Goal: Transaction & Acquisition: Purchase product/service

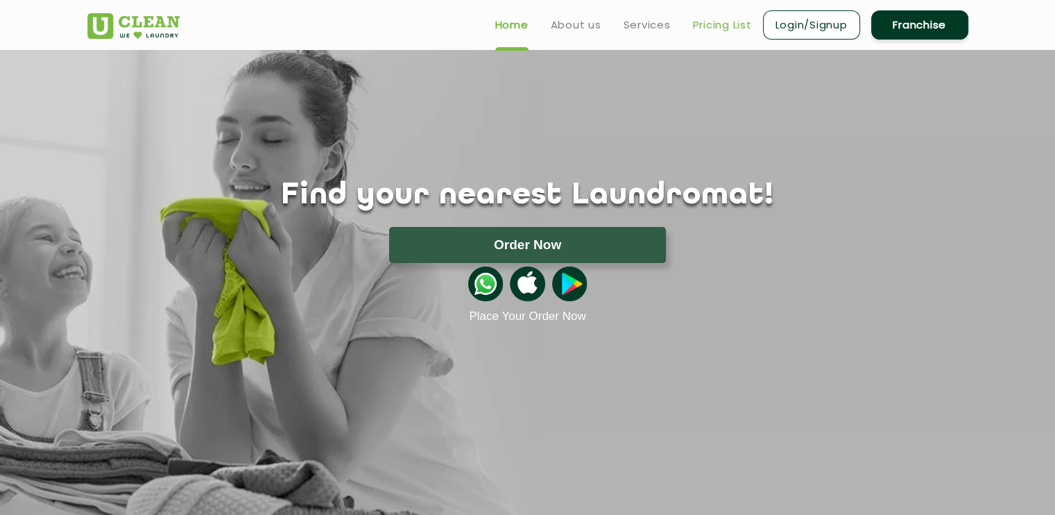
click at [724, 22] on link "Pricing List" at bounding box center [722, 25] width 59 height 17
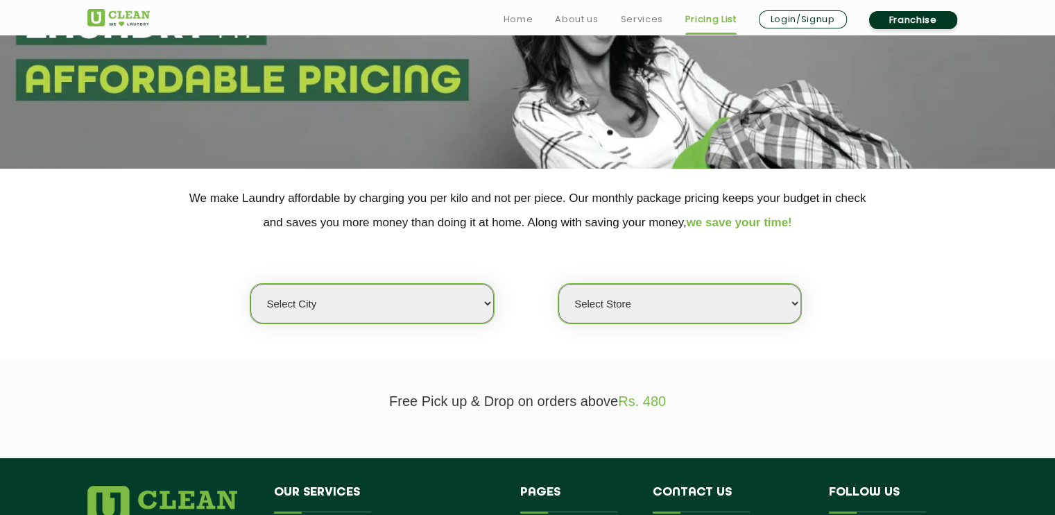
scroll to position [157, 0]
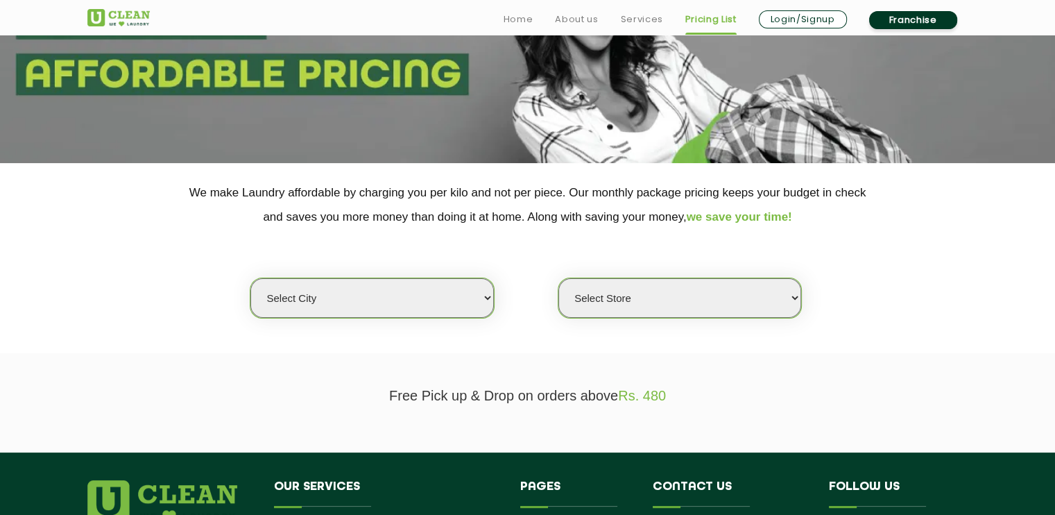
click at [444, 302] on select "Select city Aalo Abu Dhabi Agartala Agra Ahmedabad Akola Aligarh Alwar - UClean…" at bounding box center [371, 298] width 243 height 40
click at [375, 412] on section "Free Pick up & Drop on orders above Rs. 480" at bounding box center [527, 402] width 1055 height 99
click at [463, 292] on select "Select city Aalo Abu Dhabi Agartala Agra Ahmedabad Akola Aligarh Alwar - UClean…" at bounding box center [371, 298] width 243 height 40
select select "28"
click at [250, 278] on select "Select city Aalo Abu Dhabi Agartala Agra Ahmedabad Akola Aligarh Alwar - UClean…" at bounding box center [371, 298] width 243 height 40
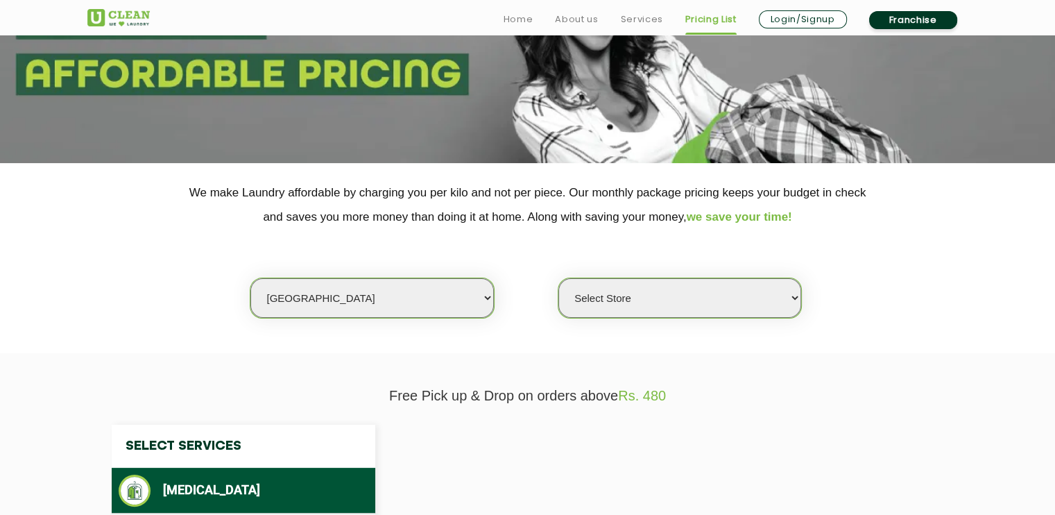
select select "0"
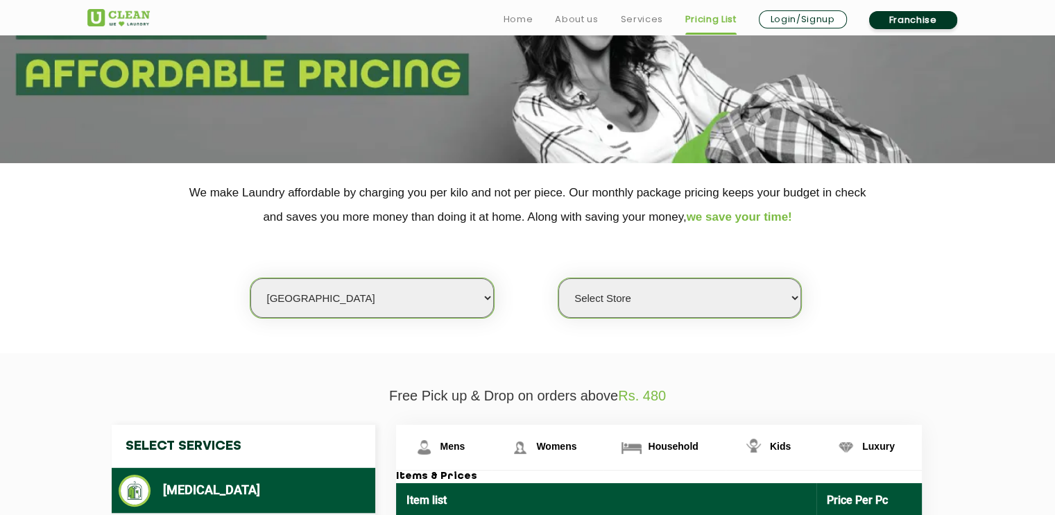
click at [640, 308] on select "Select Store UClean Suddhowala Dehradun UClean Subhash Nagar UClean ITBP Road U…" at bounding box center [679, 298] width 243 height 40
click at [541, 257] on div "Select city Aalo Abu Dhabi Agartala Agra Ahmedabad Akola Aligarh Alwar - UClean…" at bounding box center [528, 273] width 902 height 89
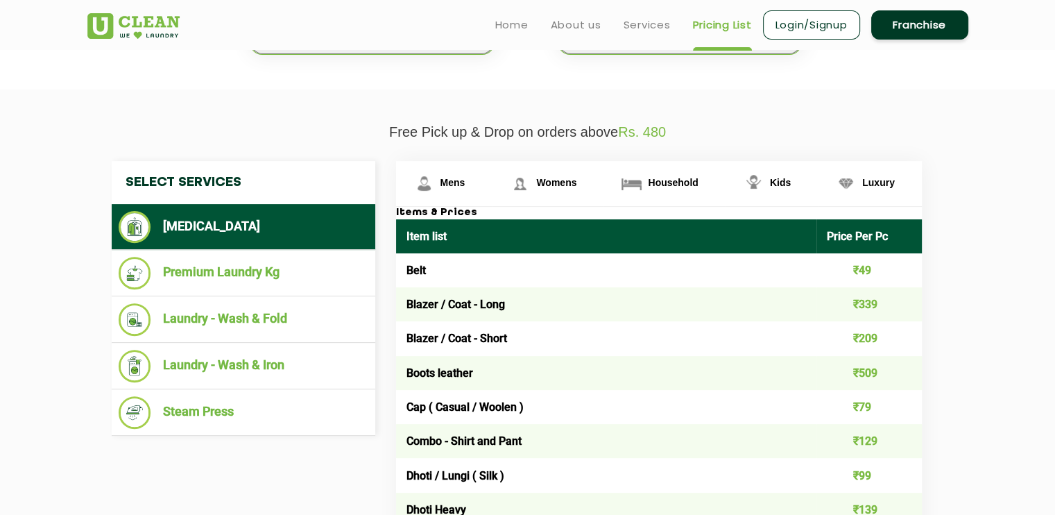
scroll to position [422, 0]
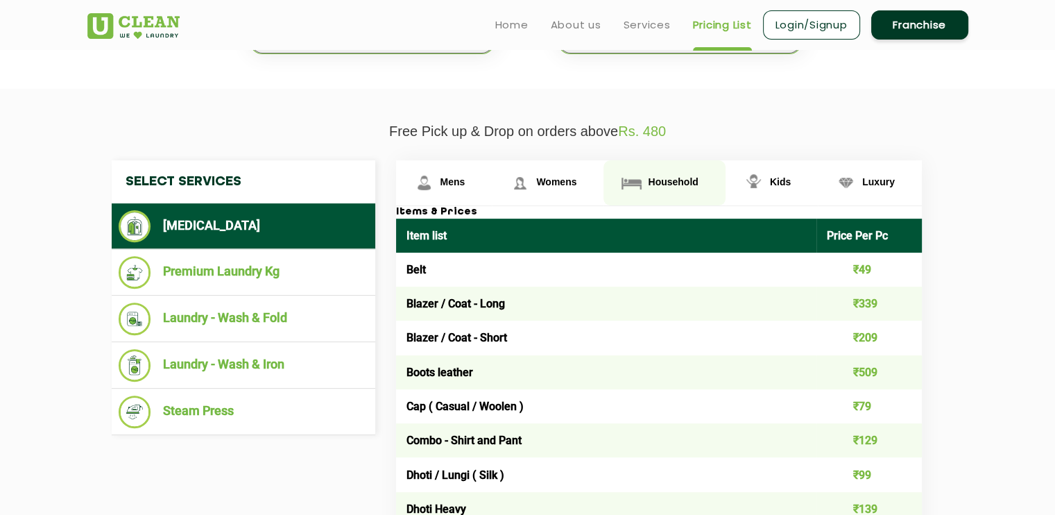
click at [670, 178] on span "Household" at bounding box center [673, 181] width 50 height 11
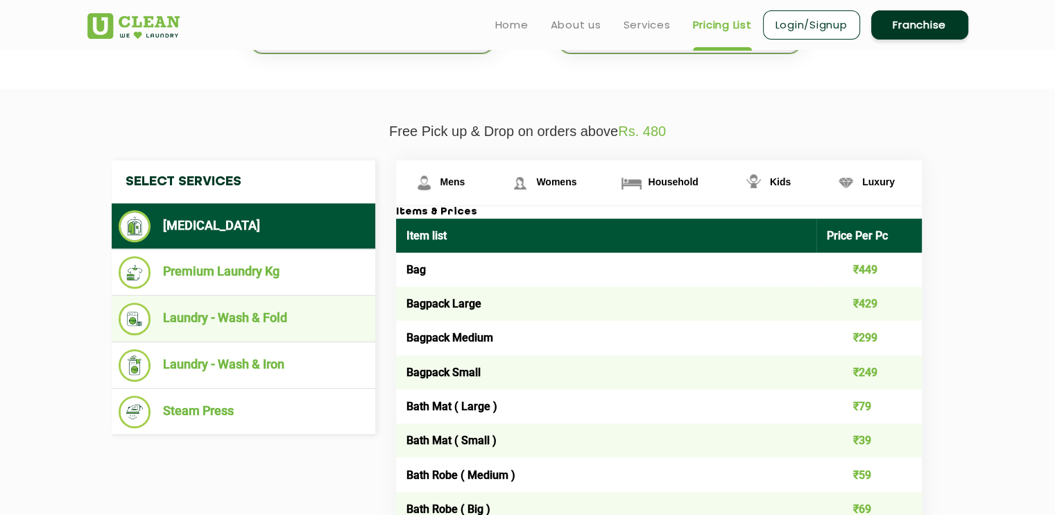
click at [266, 330] on li "Laundry - Wash & Fold" at bounding box center [244, 318] width 250 height 33
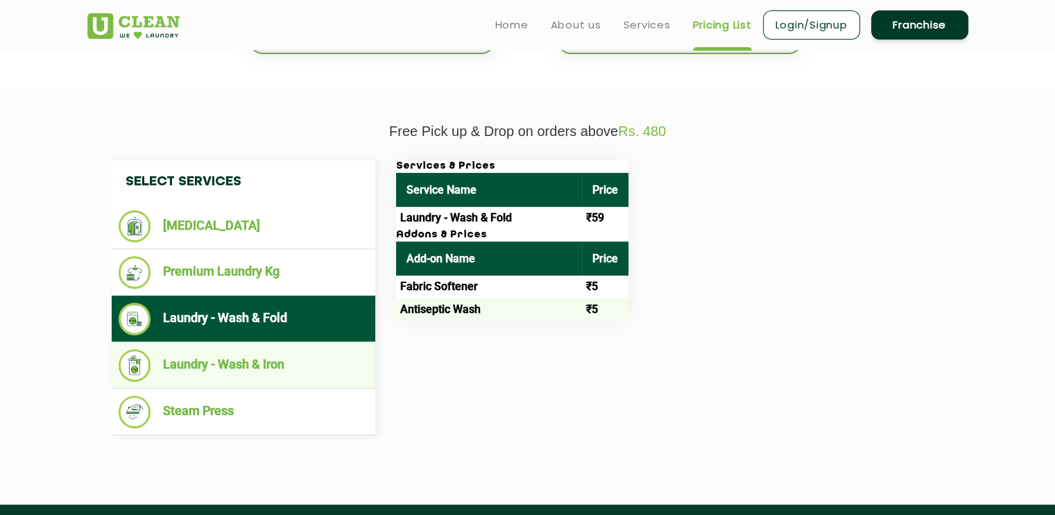
click at [266, 352] on li "Laundry - Wash & Iron" at bounding box center [244, 365] width 250 height 33
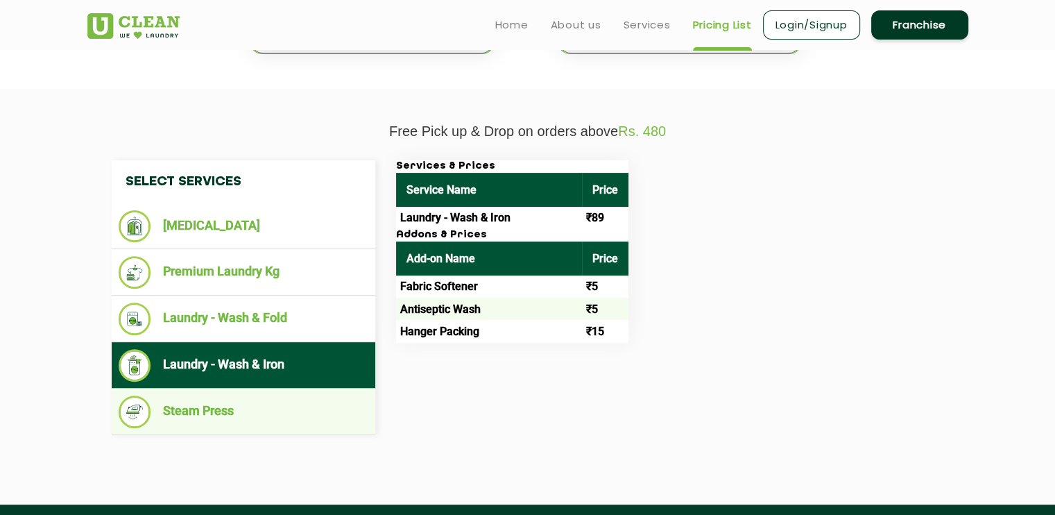
click at [252, 414] on li "Steam Press" at bounding box center [244, 411] width 250 height 33
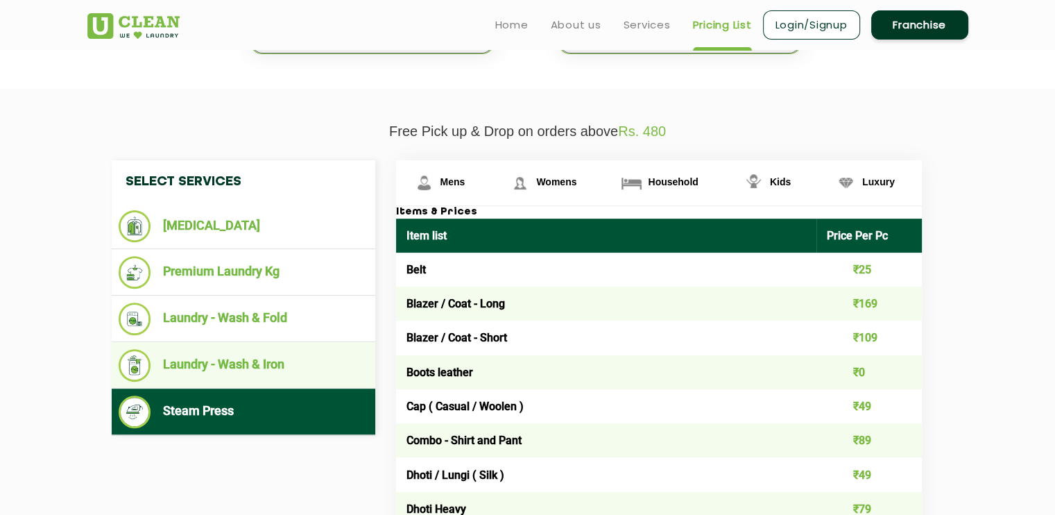
click at [251, 361] on li "Laundry - Wash & Iron" at bounding box center [244, 365] width 250 height 33
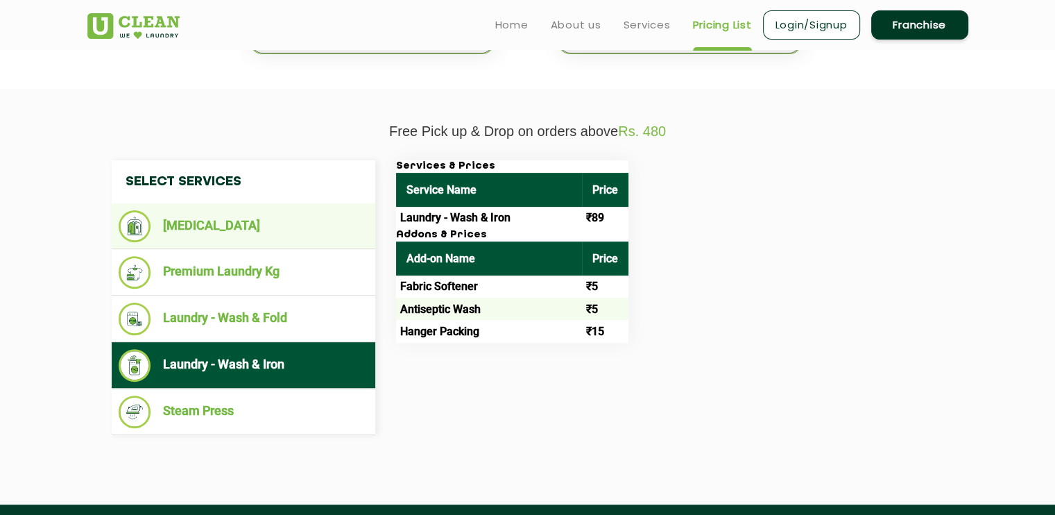
click at [230, 210] on li "[MEDICAL_DATA]" at bounding box center [244, 226] width 250 height 32
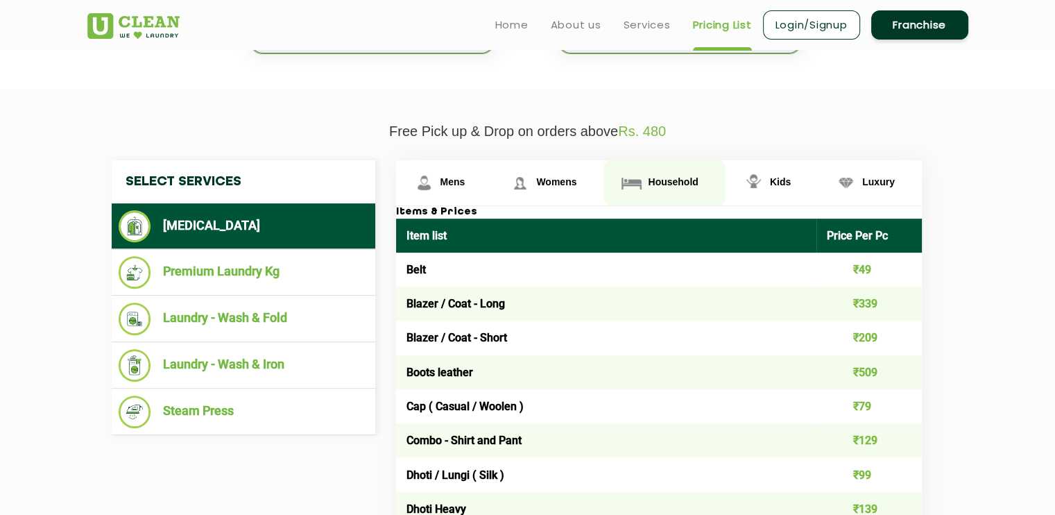
click at [657, 184] on span "Household" at bounding box center [673, 181] width 50 height 11
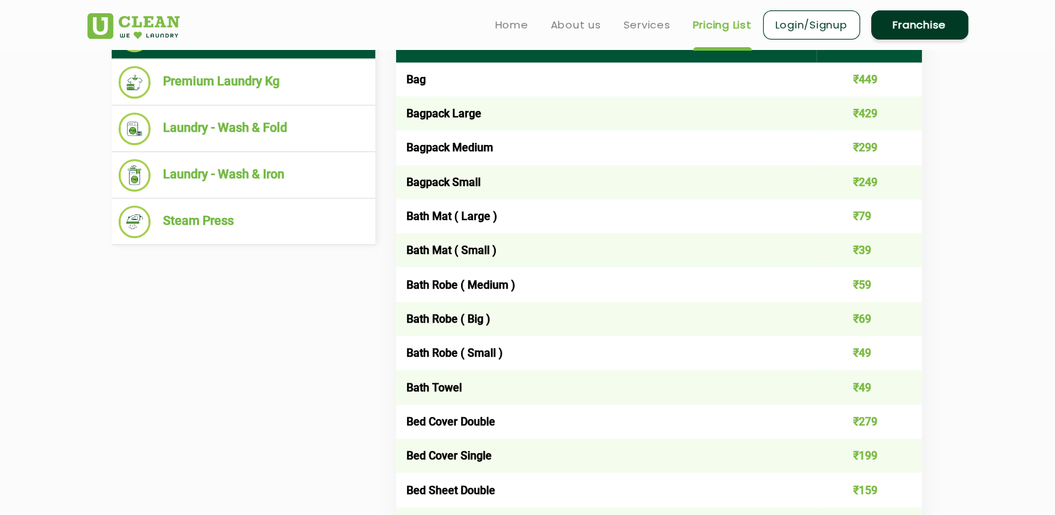
scroll to position [493, 0]
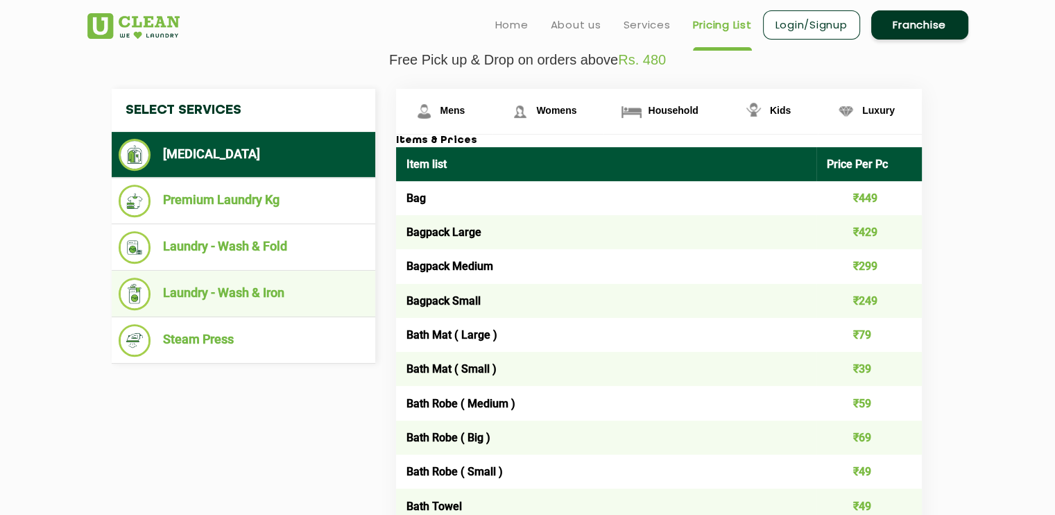
click at [208, 299] on li "Laundry - Wash & Iron" at bounding box center [244, 293] width 250 height 33
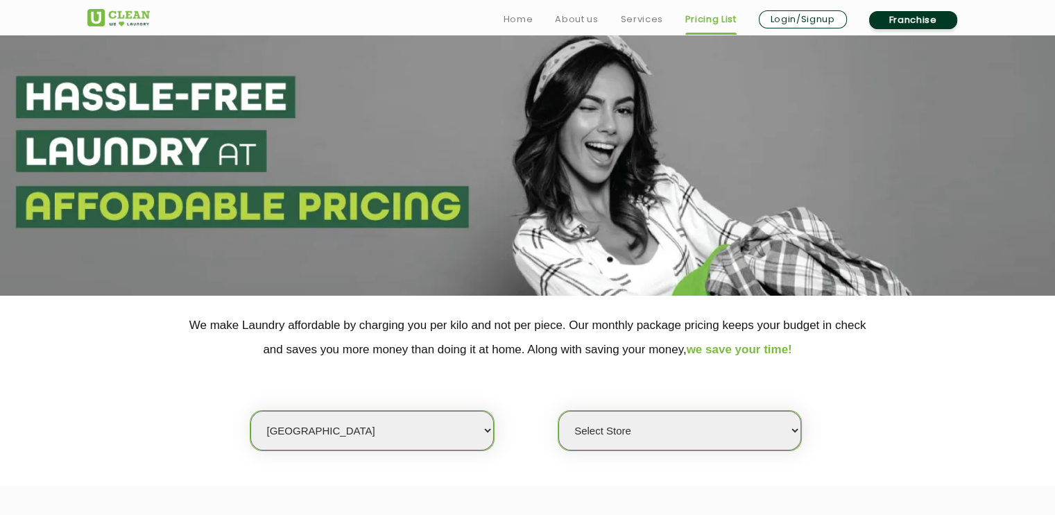
scroll to position [0, 0]
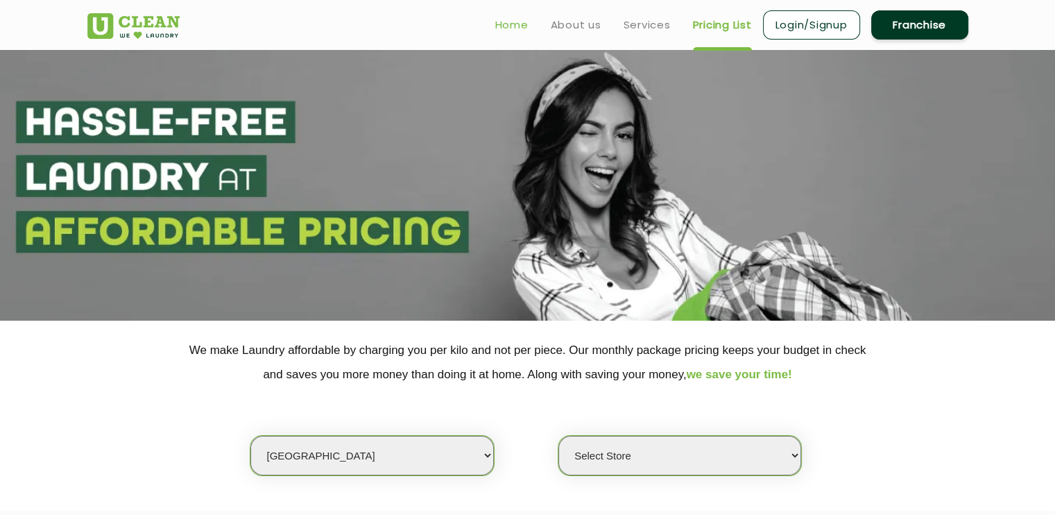
click at [508, 19] on link "Home" at bounding box center [511, 25] width 33 height 17
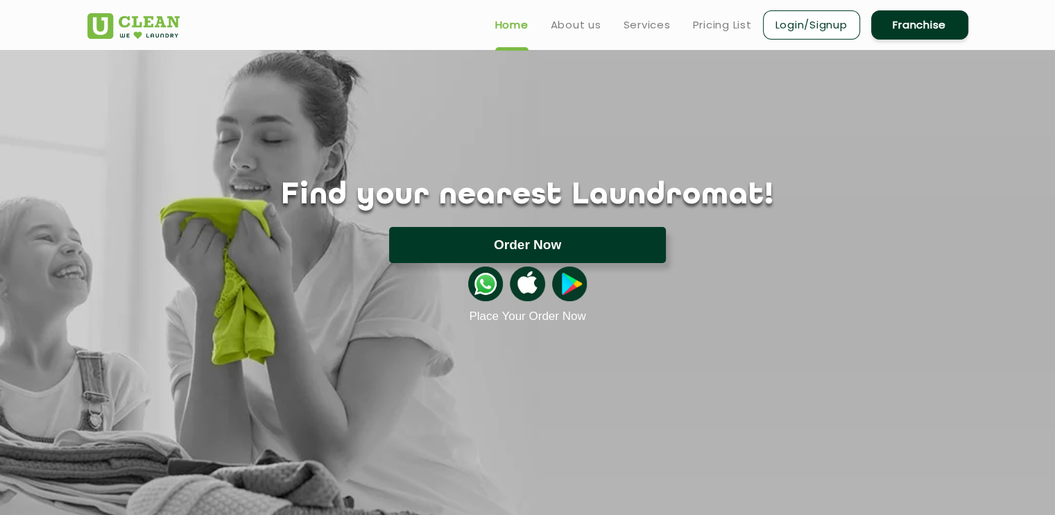
click at [528, 243] on button "Order Now" at bounding box center [527, 245] width 277 height 36
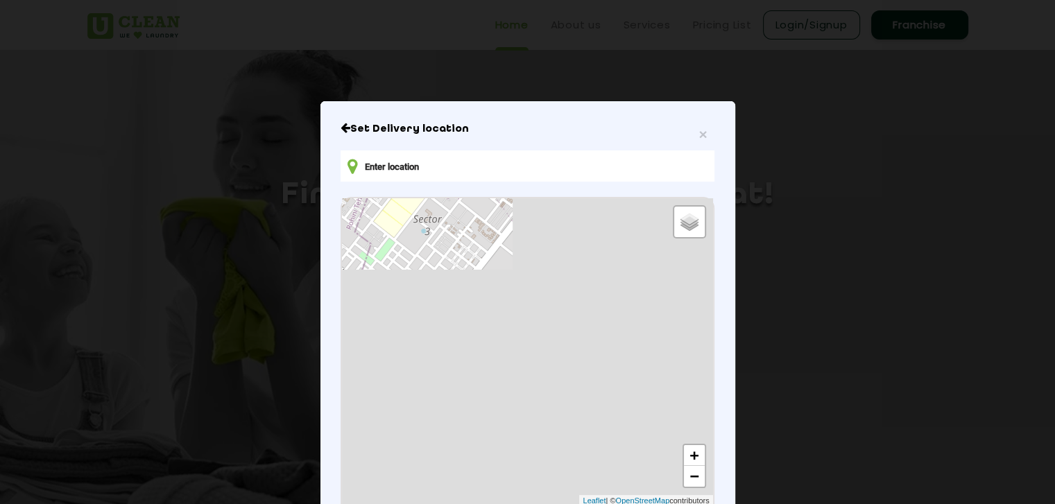
scroll to position [14, 0]
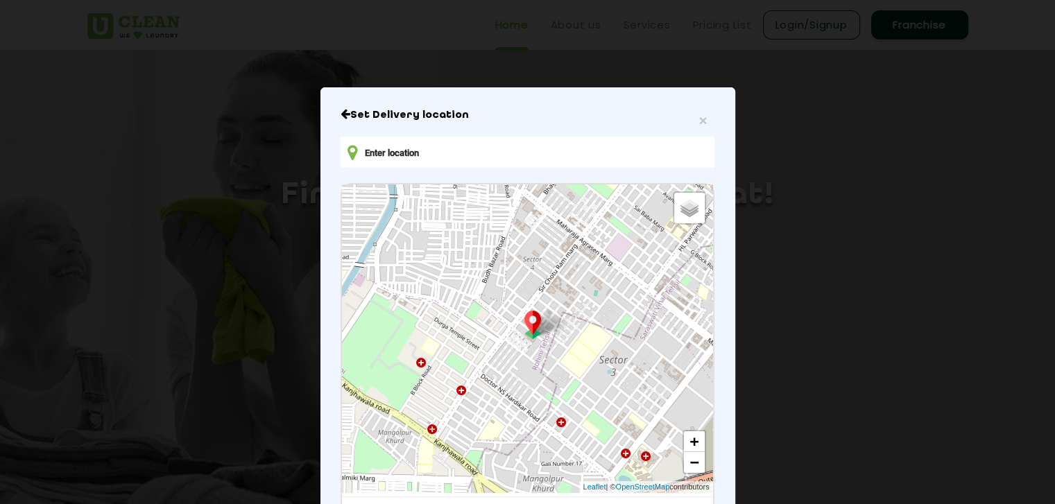
click at [449, 157] on input "text" at bounding box center [527, 152] width 373 height 31
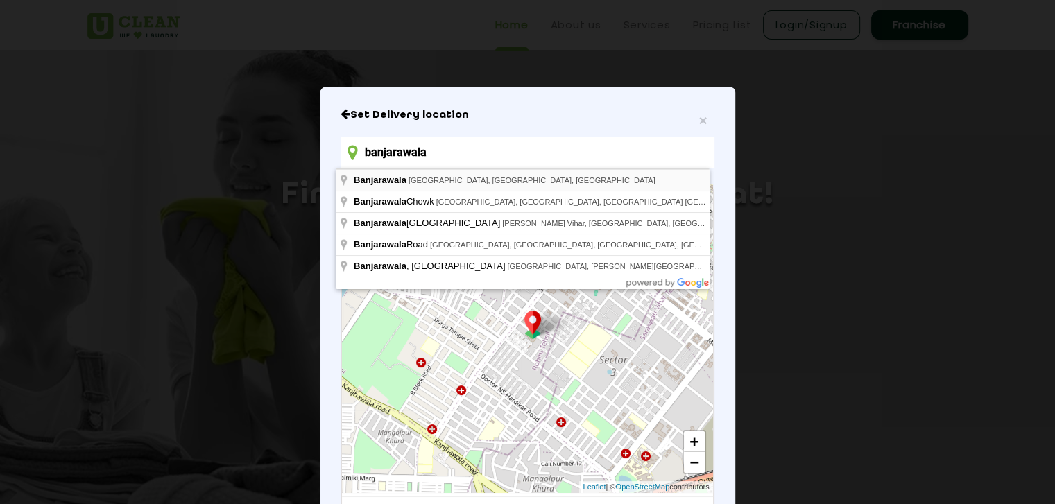
type input "[GEOGRAPHIC_DATA], [GEOGRAPHIC_DATA], [GEOGRAPHIC_DATA], [GEOGRAPHIC_DATA]"
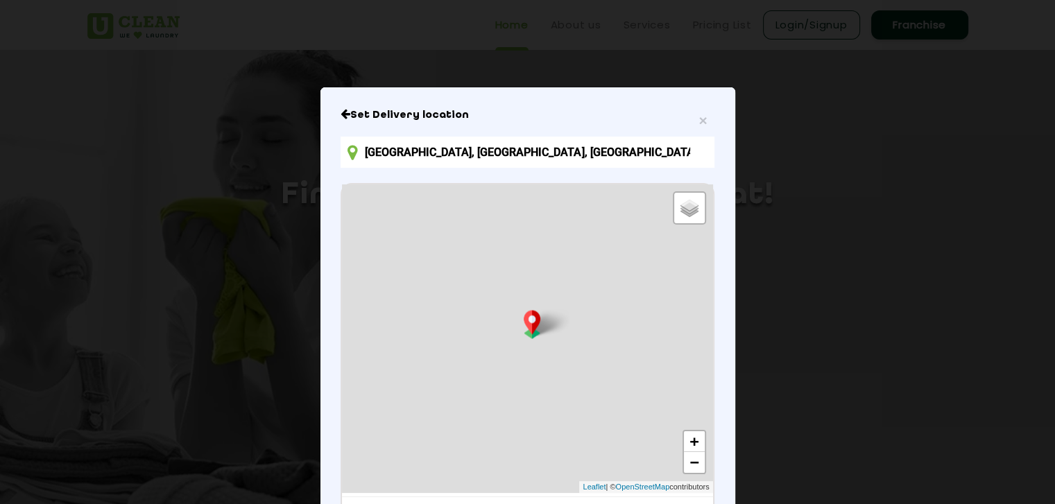
scroll to position [141, 0]
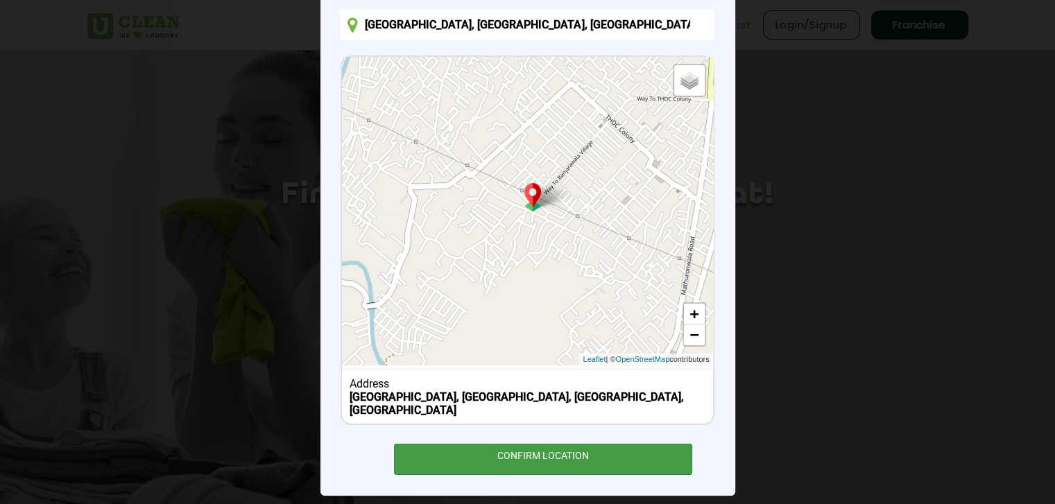
click at [558, 444] on div "CONFIRM LOCATION" at bounding box center [543, 459] width 299 height 31
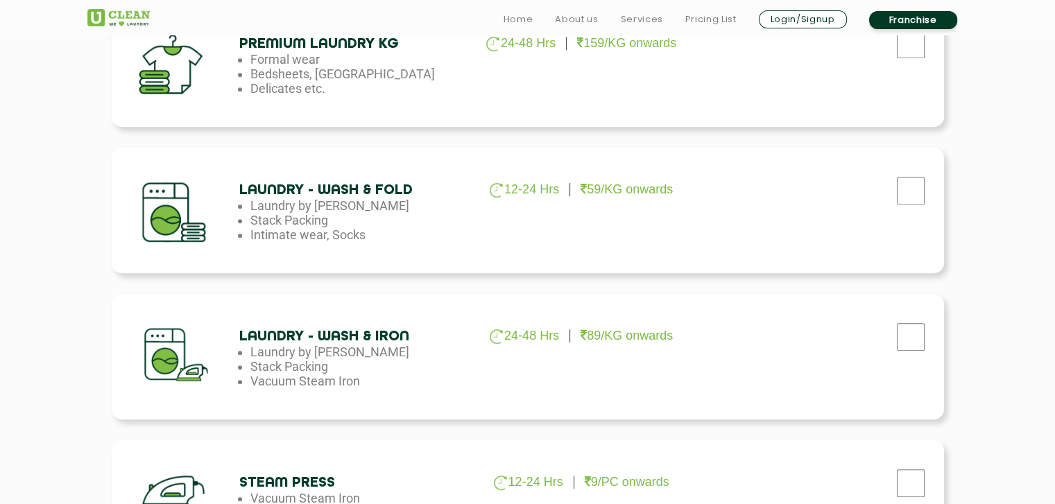
scroll to position [689, 0]
click at [913, 341] on input "checkbox" at bounding box center [910, 336] width 35 height 28
checkbox input "true"
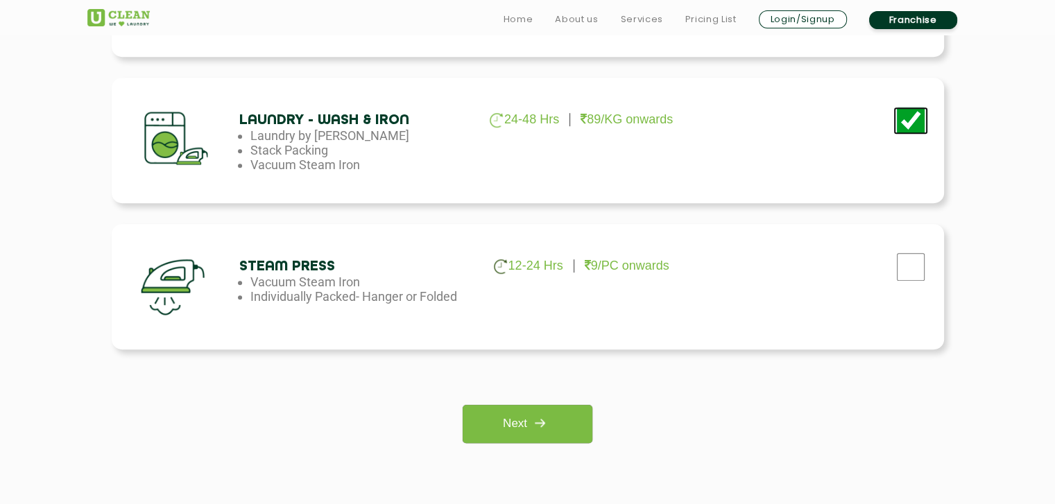
scroll to position [907, 0]
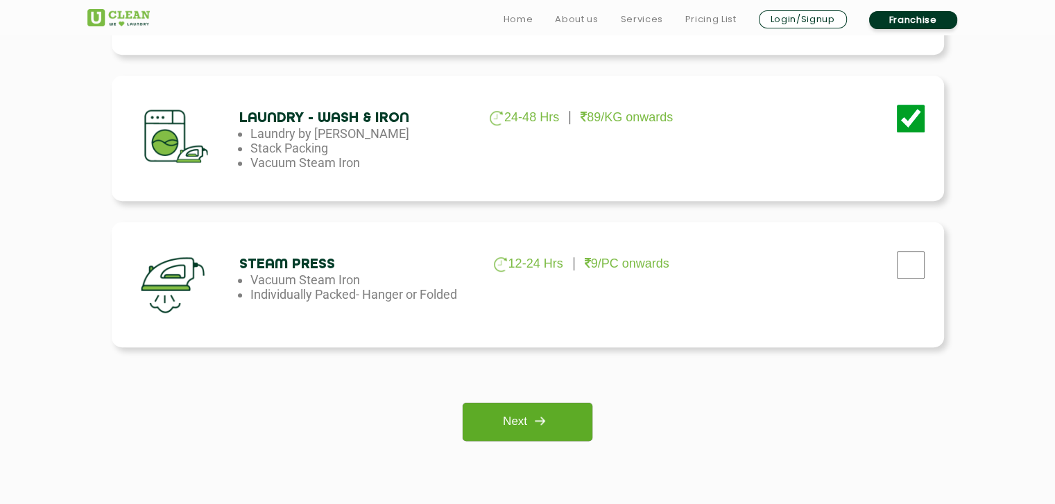
click at [574, 411] on link "Next" at bounding box center [528, 422] width 130 height 38
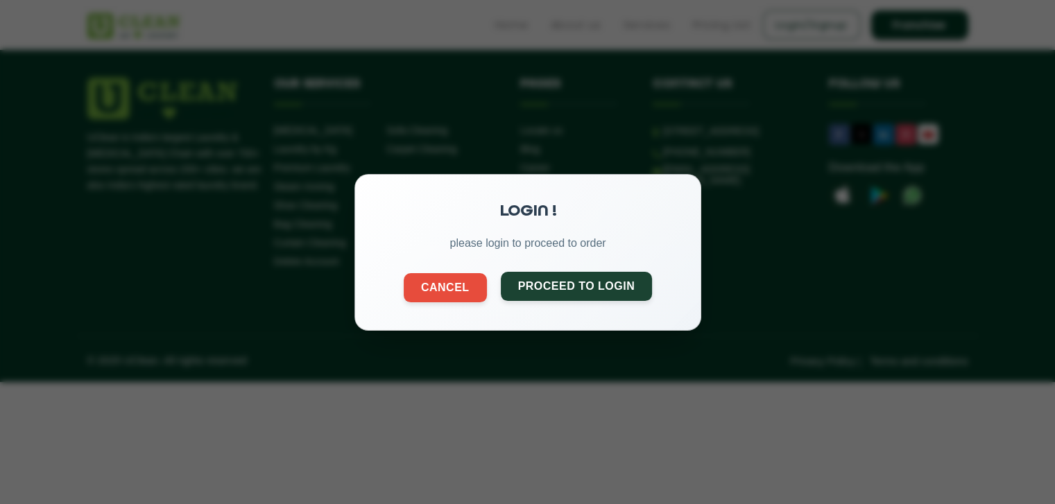
click at [552, 284] on button "Proceed to Login" at bounding box center [576, 285] width 152 height 29
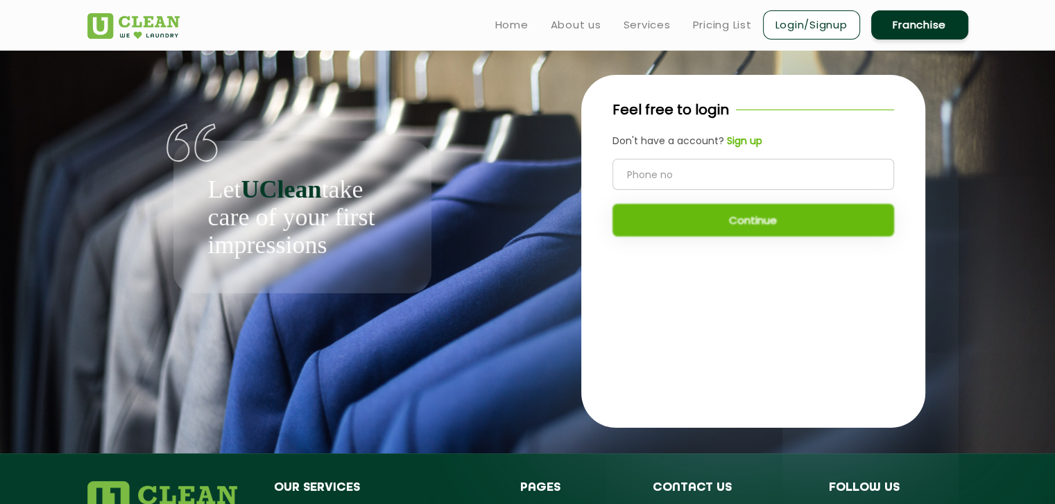
click at [675, 175] on input "tel" at bounding box center [753, 174] width 282 height 31
type input "7310823102"
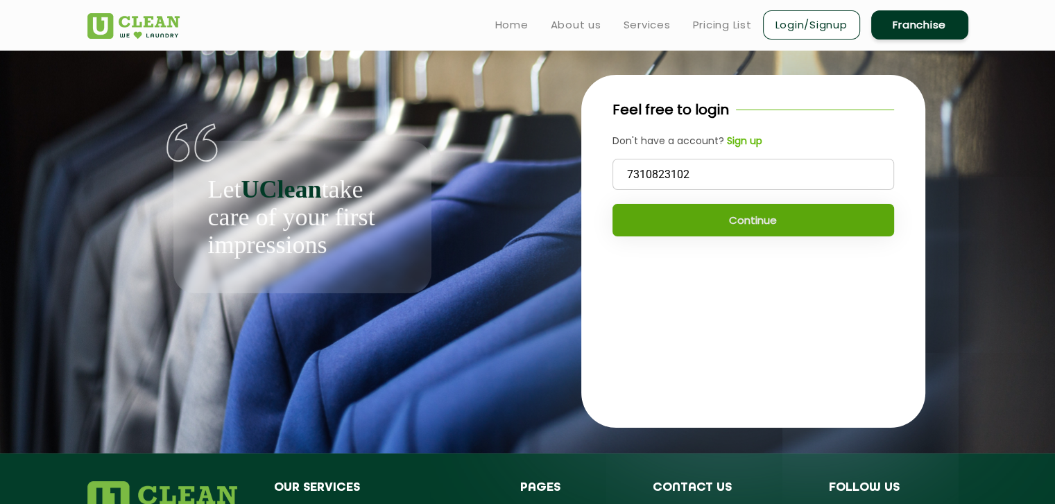
click at [771, 212] on button "Continue" at bounding box center [753, 220] width 282 height 33
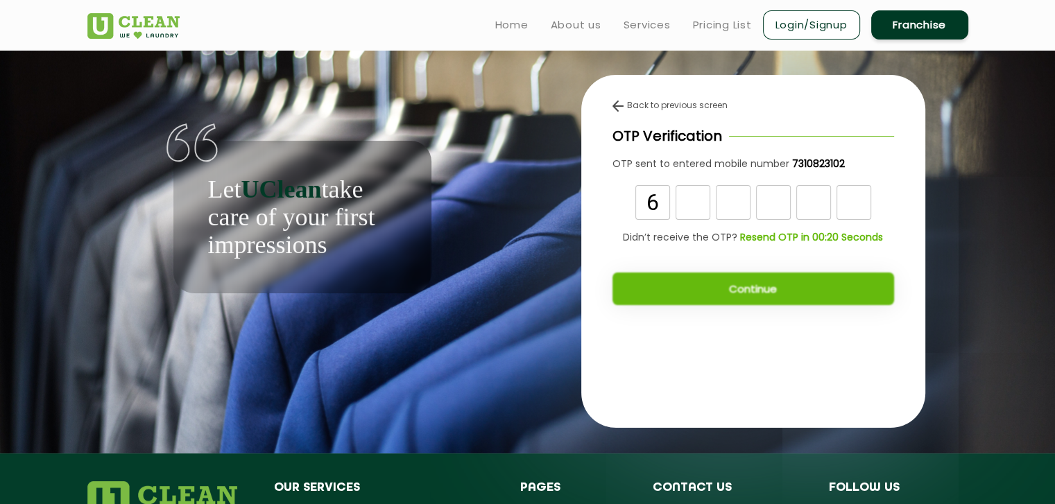
type input "6"
type input "2"
type input "1"
type input "7"
type input "2"
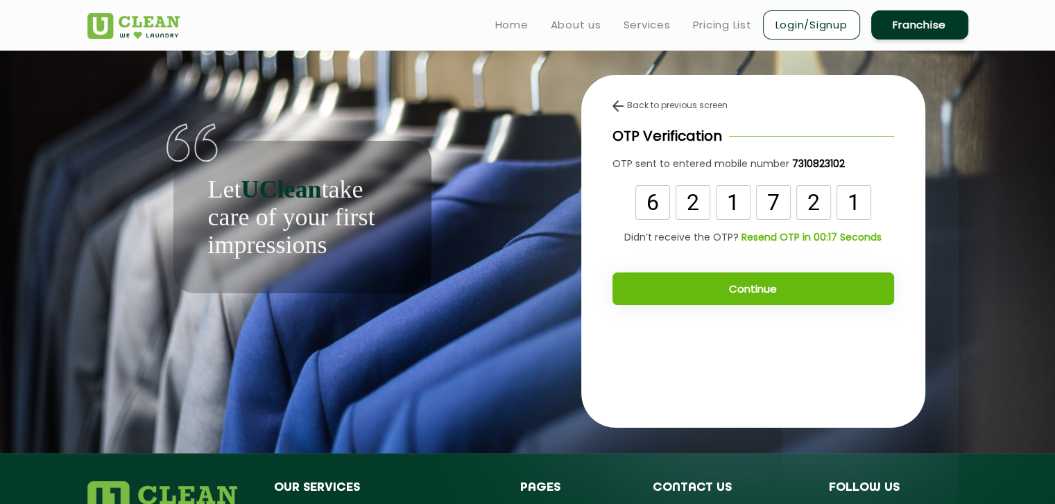
type input "1"
click at [730, 290] on button "Continue" at bounding box center [753, 289] width 282 height 33
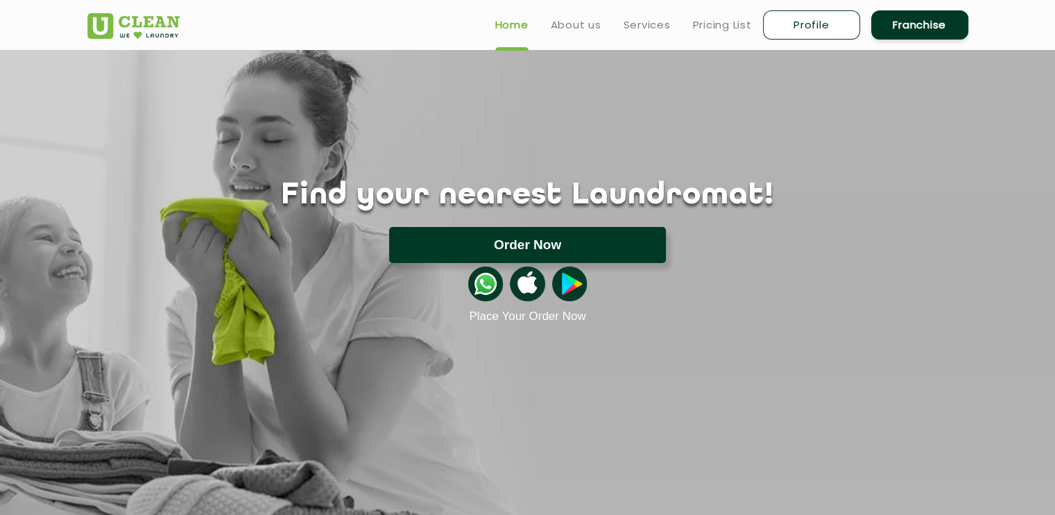
click at [535, 243] on button "Order Now" at bounding box center [527, 245] width 277 height 36
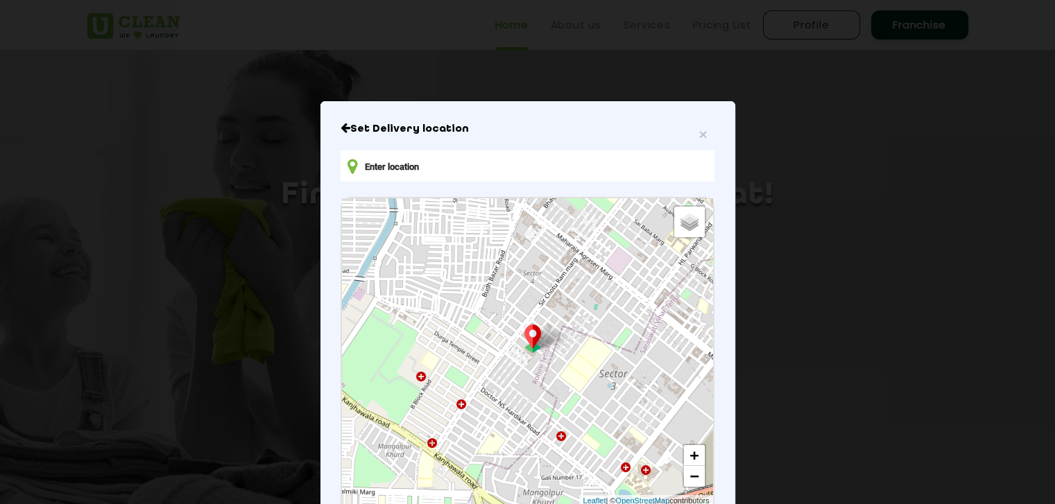
click at [504, 171] on input "text" at bounding box center [527, 165] width 373 height 31
type input "Banjarawala Chowk, [GEOGRAPHIC_DATA], [GEOGRAPHIC_DATA], [GEOGRAPHIC_DATA] [GEO…"
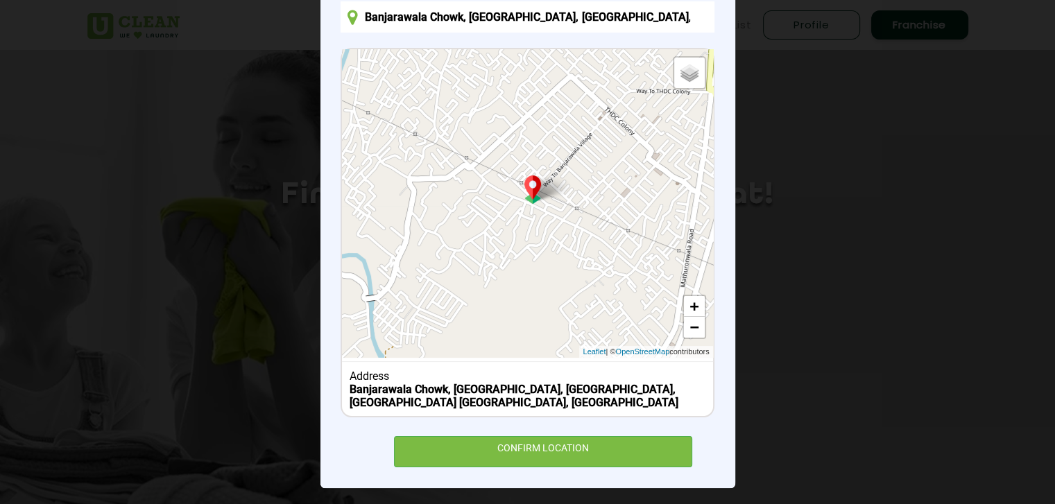
scroll to position [155, 0]
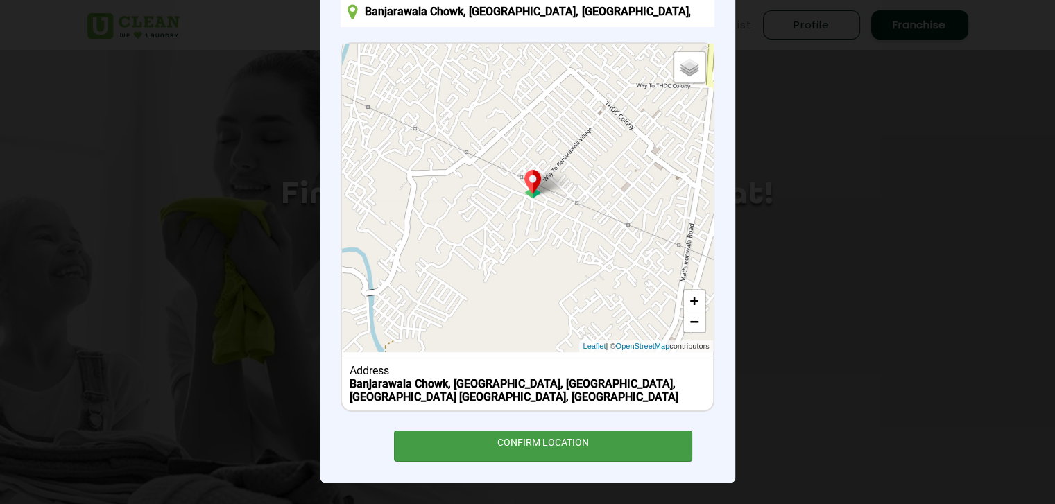
click at [552, 451] on div "CONFIRM LOCATION" at bounding box center [543, 446] width 299 height 31
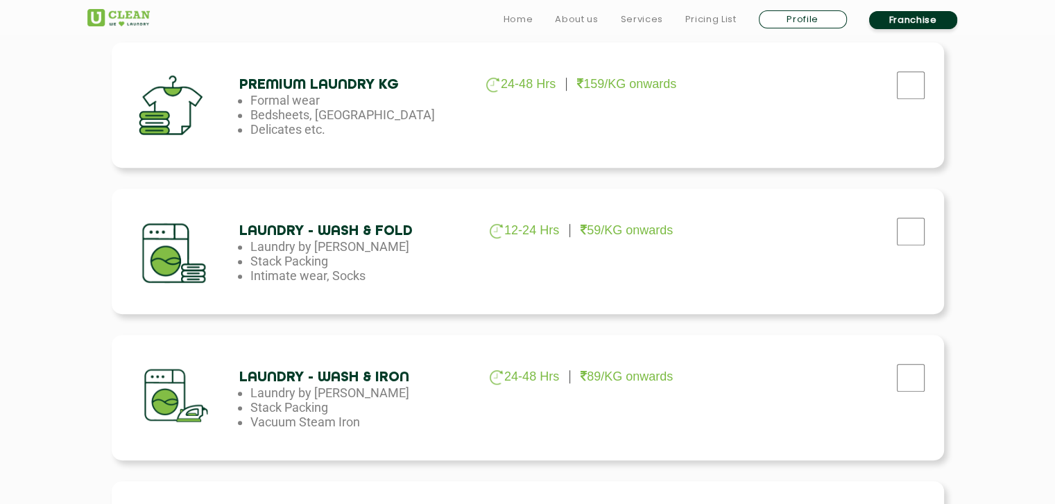
scroll to position [648, 0]
click at [914, 386] on input "checkbox" at bounding box center [910, 377] width 35 height 28
checkbox input "true"
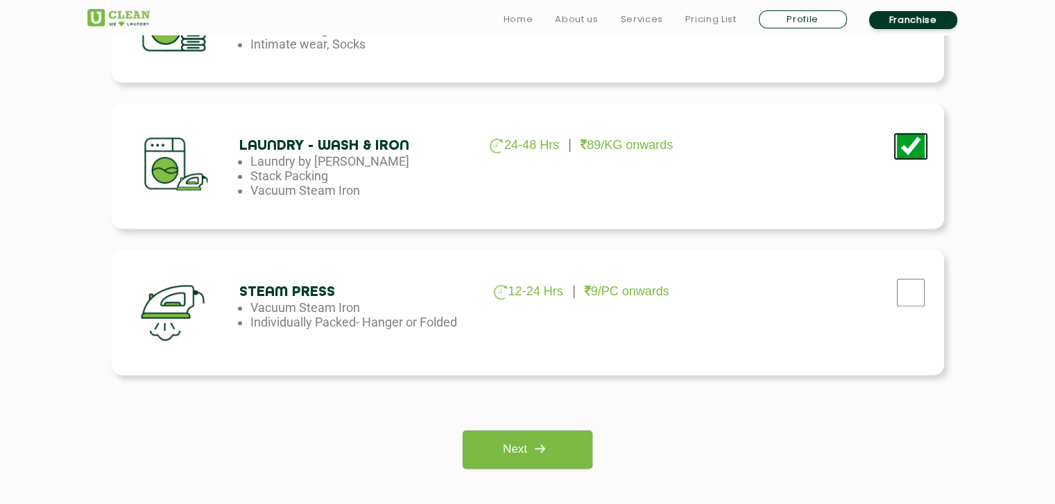
scroll to position [879, 0]
click at [511, 443] on link "Next" at bounding box center [528, 450] width 130 height 38
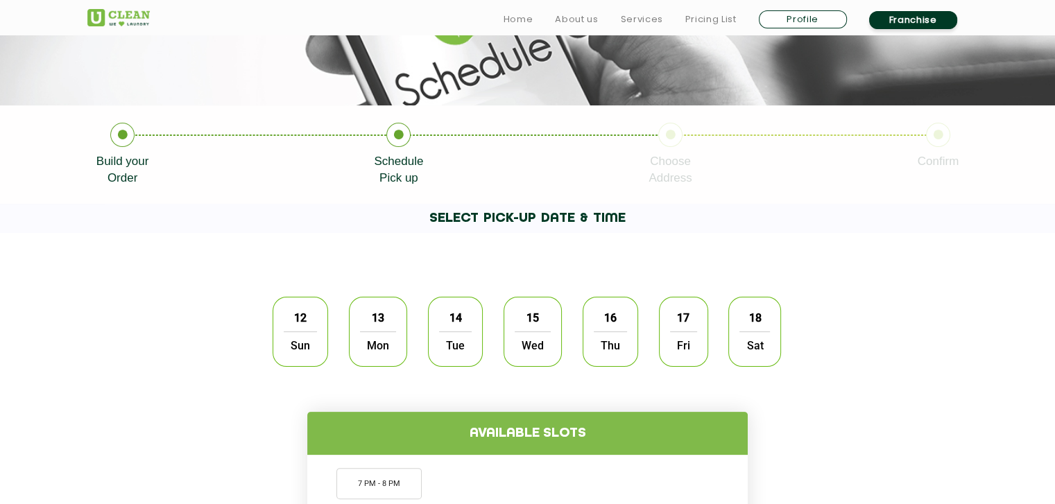
scroll to position [216, 0]
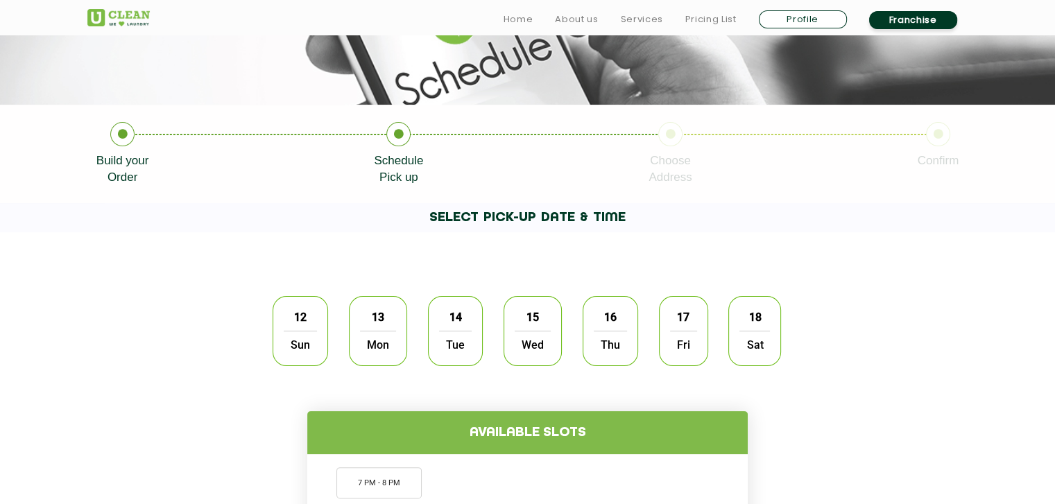
click at [739, 330] on div "18 Sat" at bounding box center [754, 331] width 53 height 70
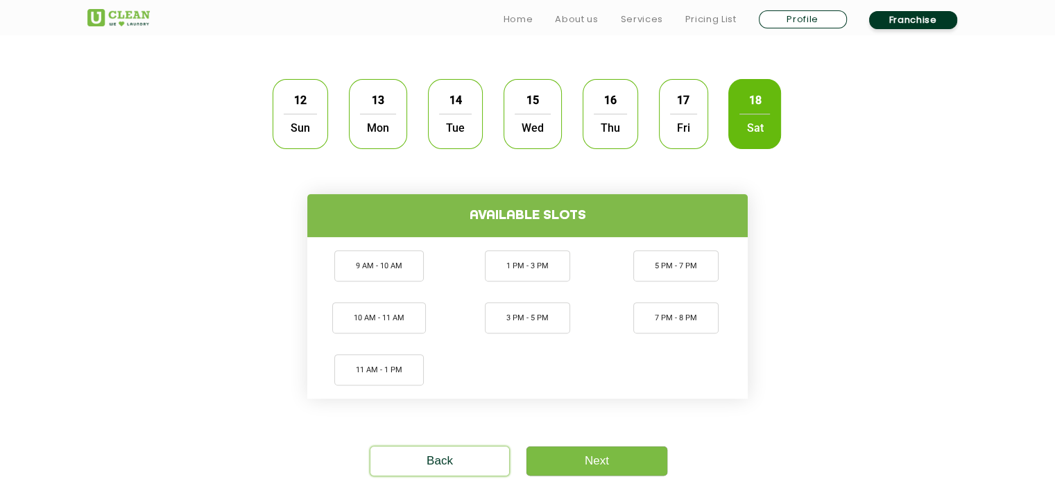
scroll to position [438, 0]
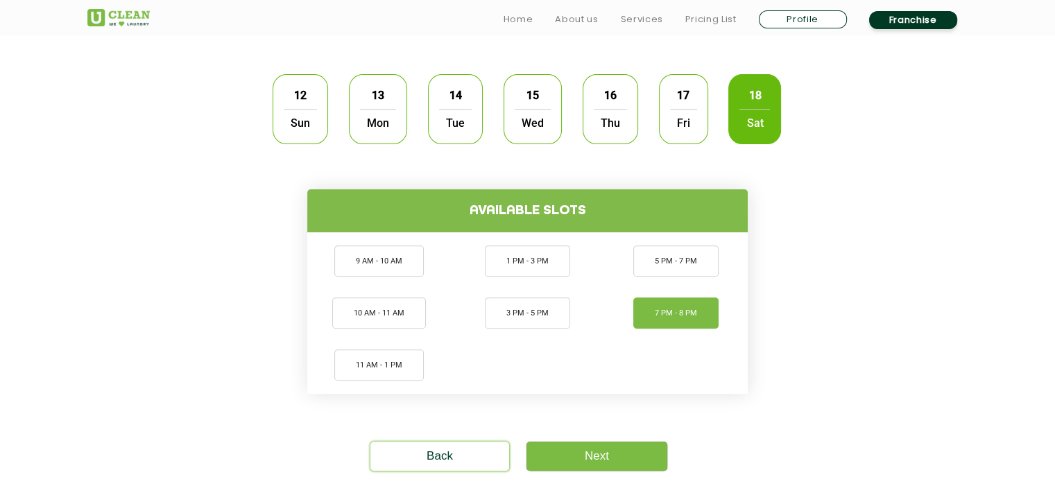
click at [661, 323] on li "7 PM - 8 PM" at bounding box center [675, 313] width 85 height 31
click at [628, 450] on link "Next" at bounding box center [596, 456] width 141 height 29
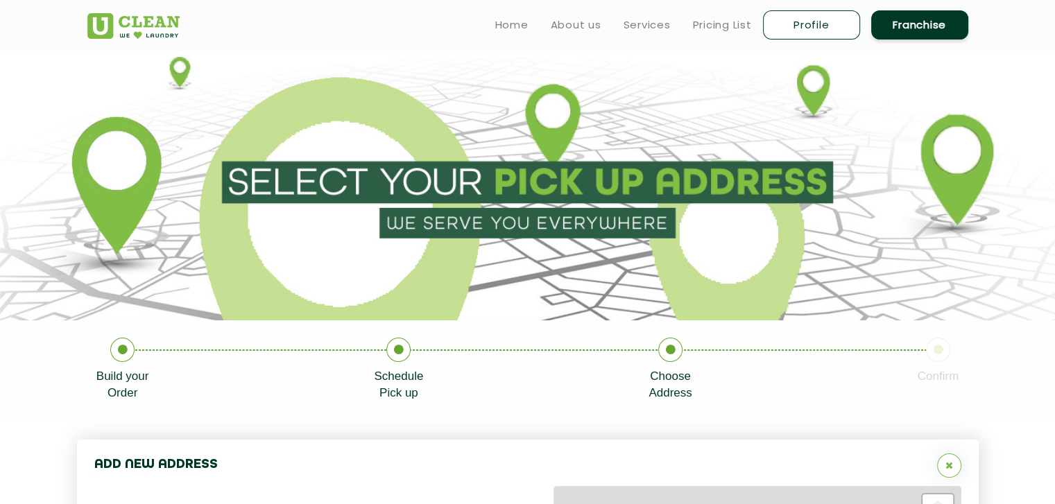
type input "Save"
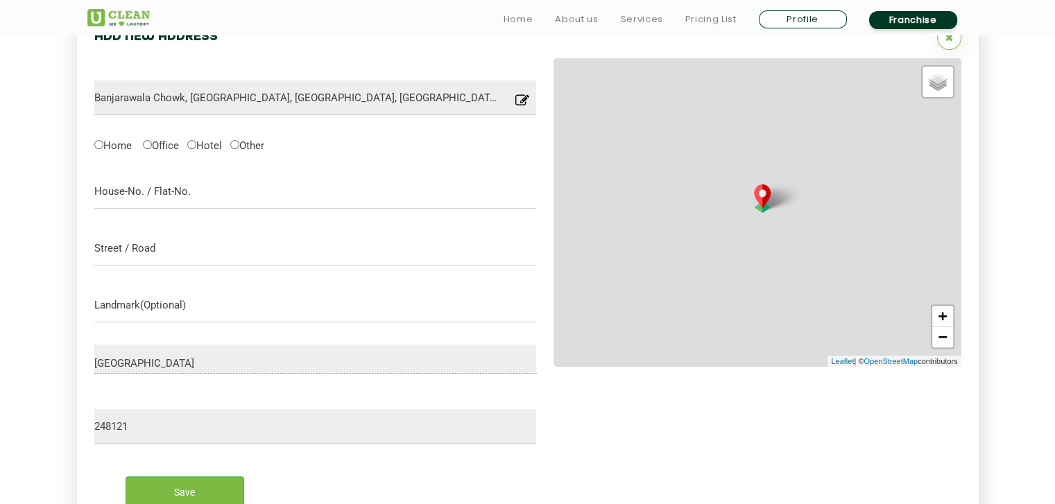
scroll to position [440, 0]
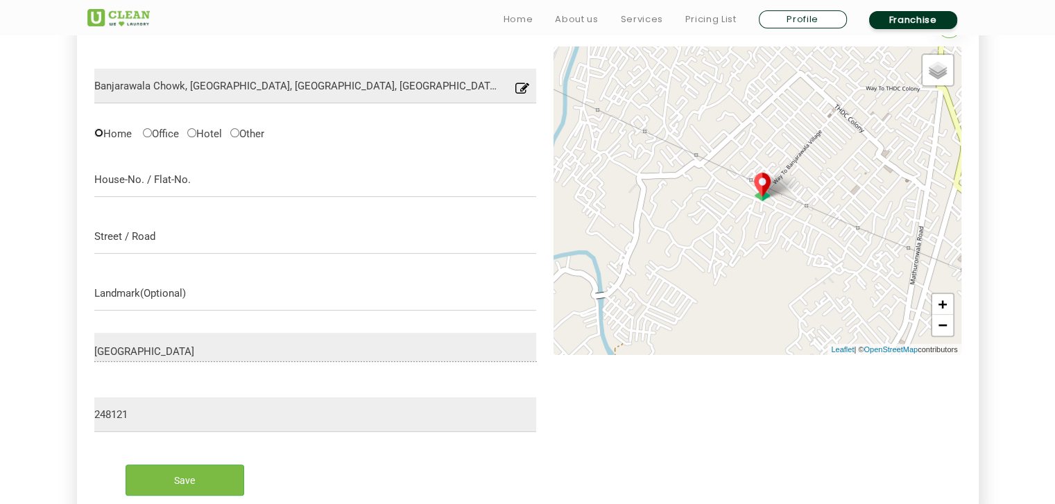
click at [98, 134] on input "Home" at bounding box center [98, 132] width 9 height 9
radio input "true"
click at [178, 196] on input "text" at bounding box center [315, 179] width 442 height 35
type input "[STREET_ADDRESS],"
type input "Banjarawala"
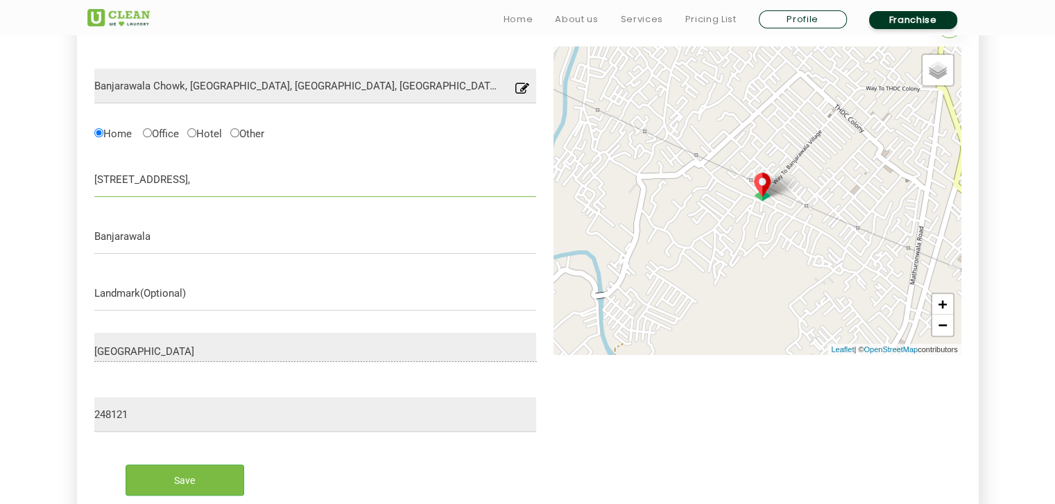
click at [178, 177] on input "[STREET_ADDRESS]," at bounding box center [315, 179] width 442 height 35
type input "[STREET_ADDRESS]"
click at [165, 336] on div "[GEOGRAPHIC_DATA]" at bounding box center [315, 347] width 442 height 29
click at [180, 304] on input "text" at bounding box center [315, 293] width 442 height 35
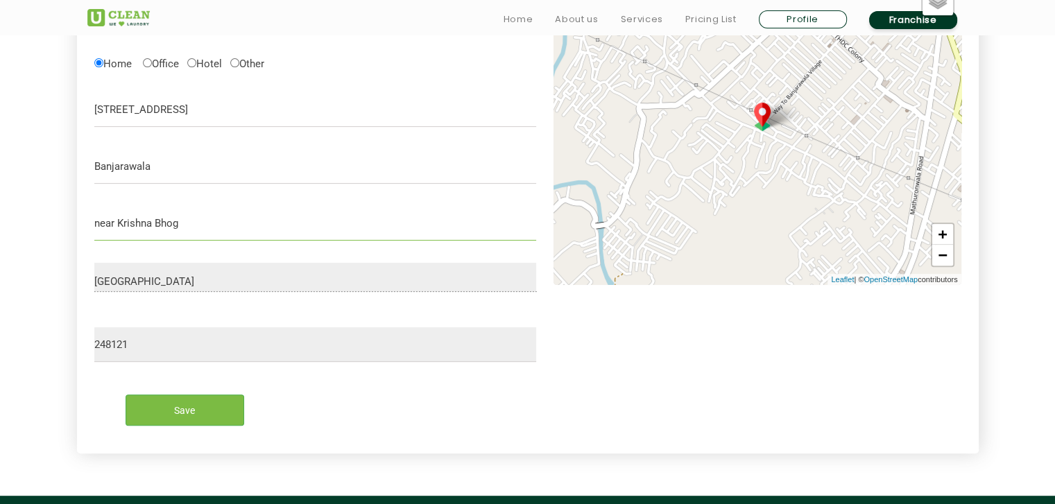
scroll to position [517, 0]
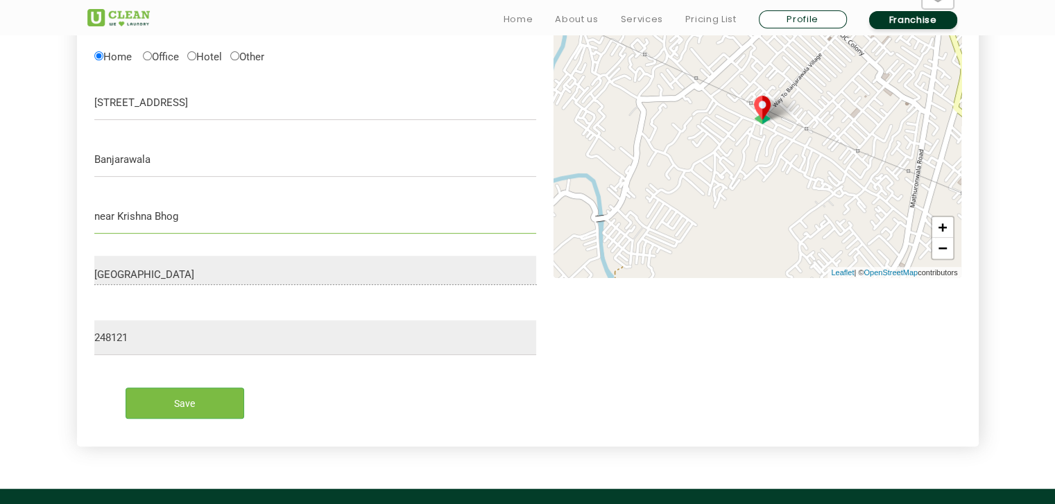
type input "near Krishna Bhog"
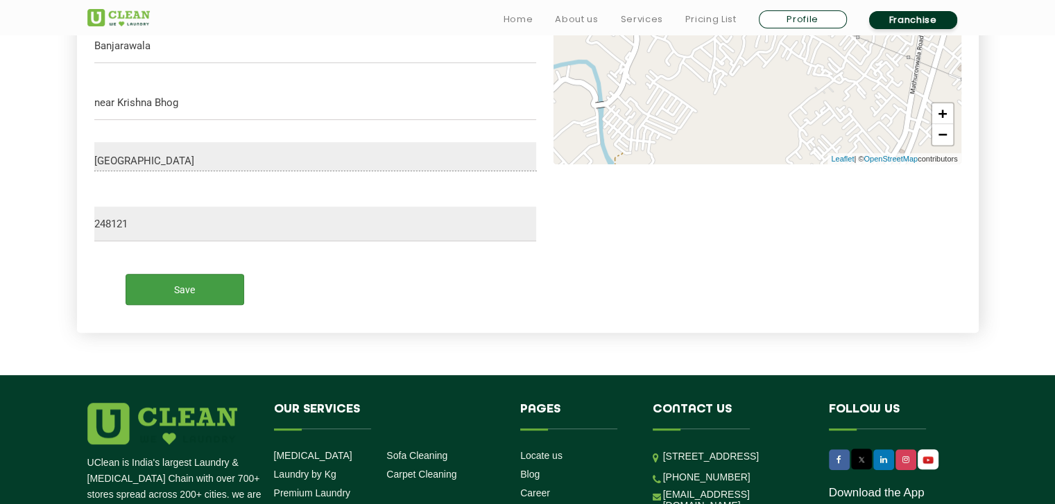
scroll to position [631, 0]
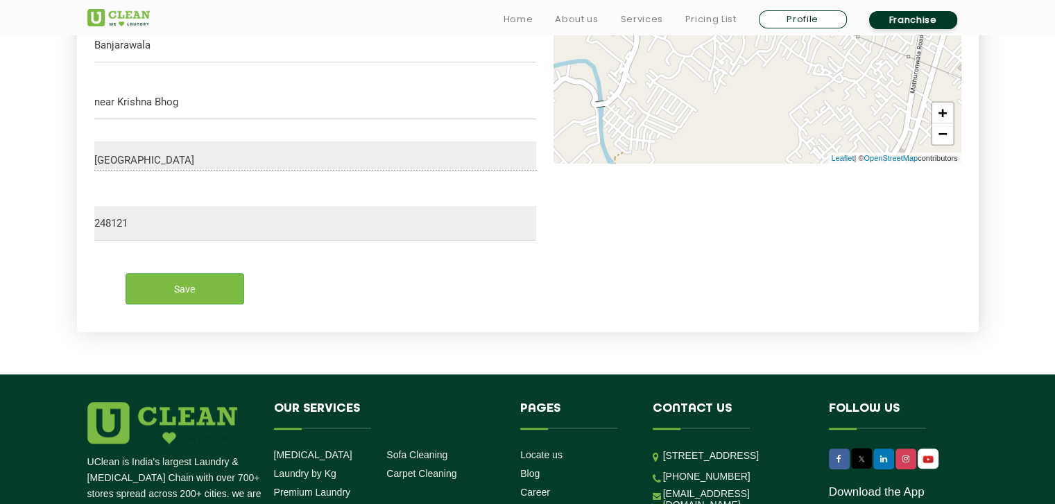
click at [187, 309] on div "Save" at bounding box center [315, 283] width 463 height 64
click at [187, 304] on div "Save" at bounding box center [315, 283] width 463 height 64
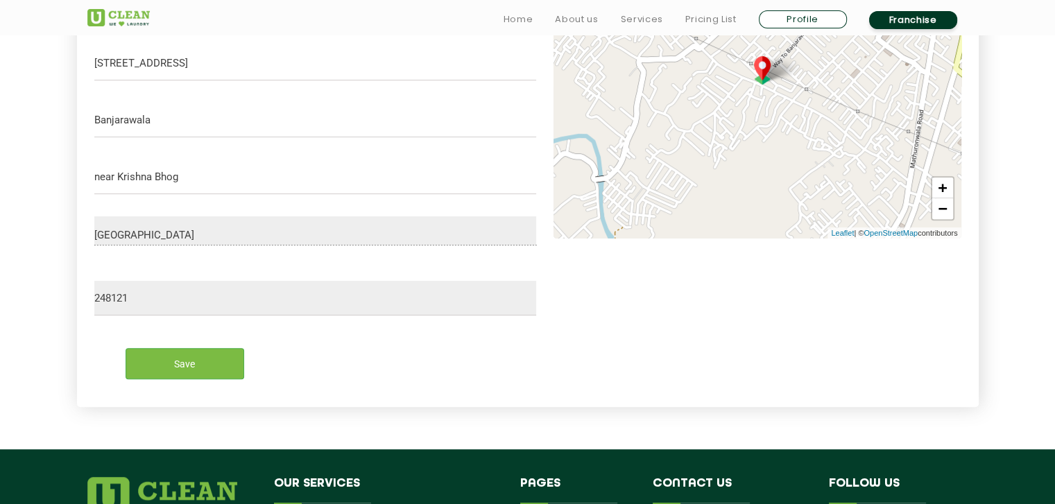
scroll to position [557, 0]
click at [232, 359] on input "Save" at bounding box center [185, 362] width 119 height 31
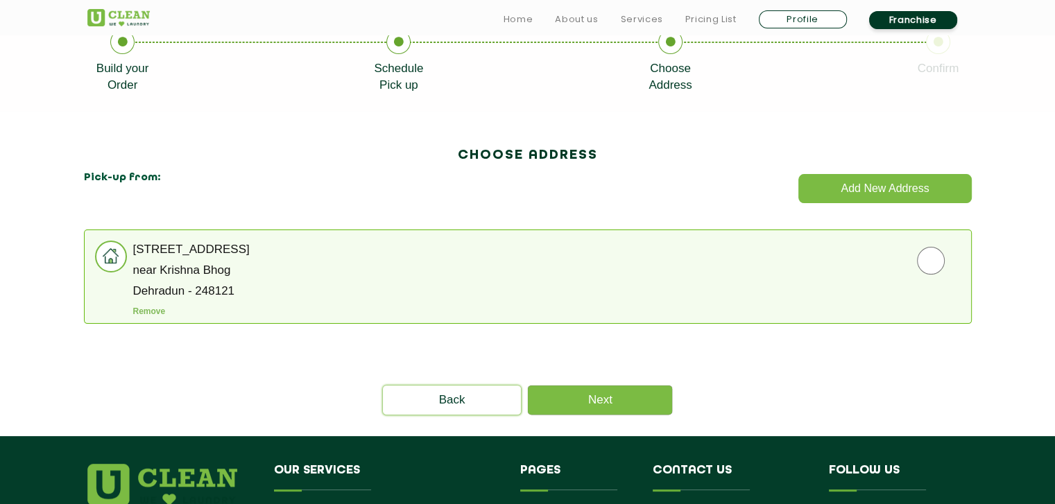
scroll to position [313, 0]
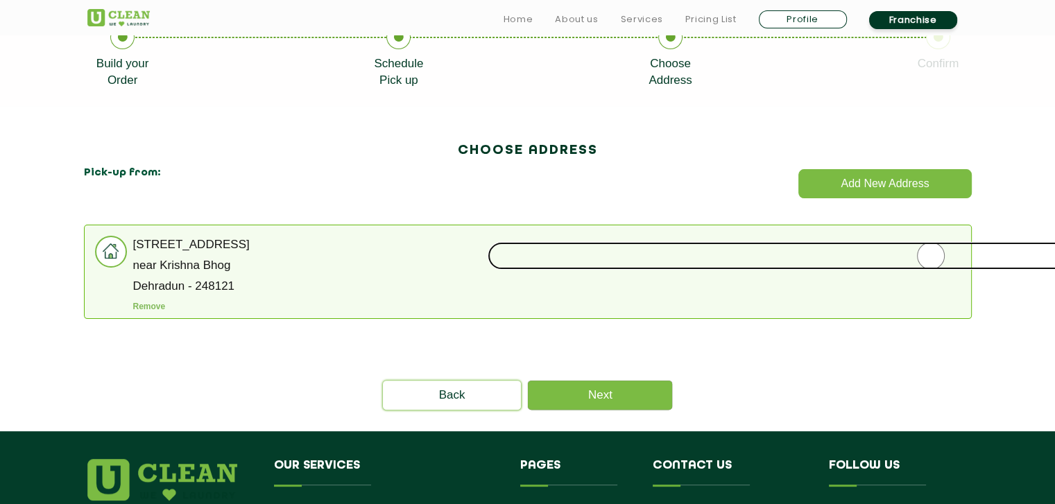
click at [929, 244] on input "radio" at bounding box center [931, 256] width 886 height 28
radio input "true"
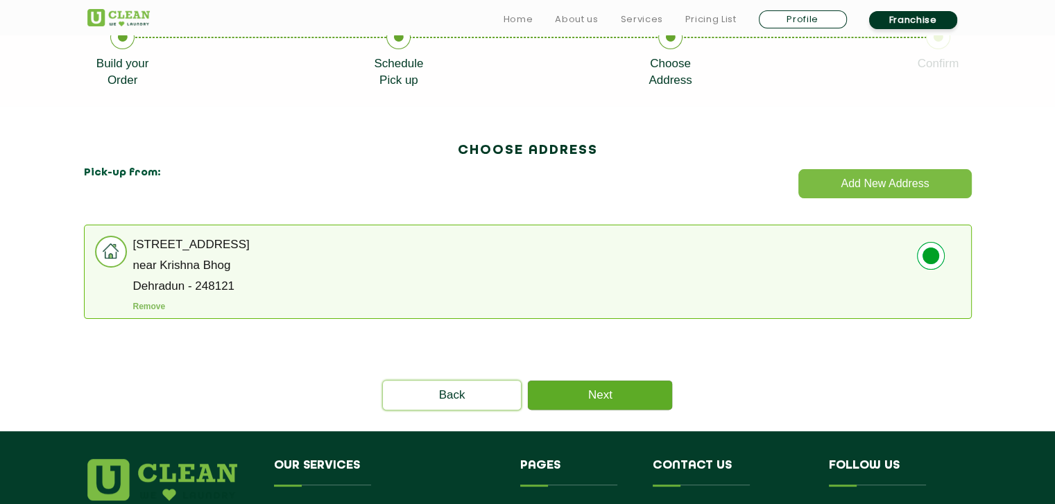
click at [635, 393] on link "Next" at bounding box center [600, 395] width 144 height 29
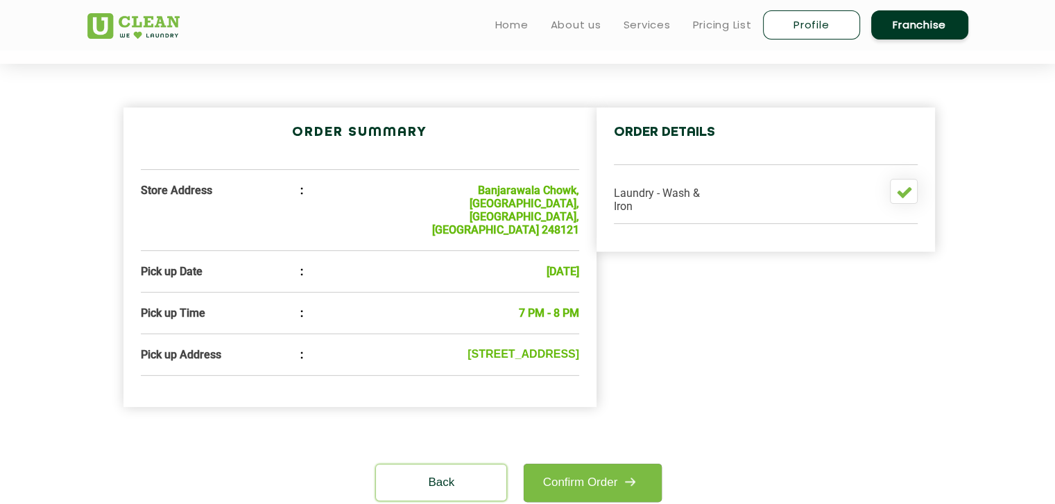
scroll to position [366, 0]
click at [614, 463] on link "Confirm Order" at bounding box center [592, 482] width 137 height 38
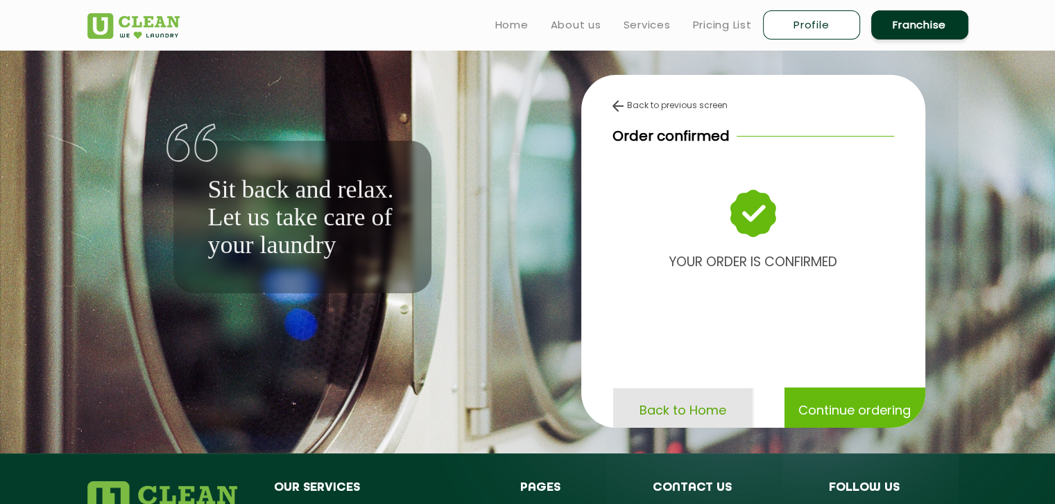
click at [677, 422] on p "Back to Home" at bounding box center [682, 410] width 87 height 24
